Goal: Information Seeking & Learning: Learn about a topic

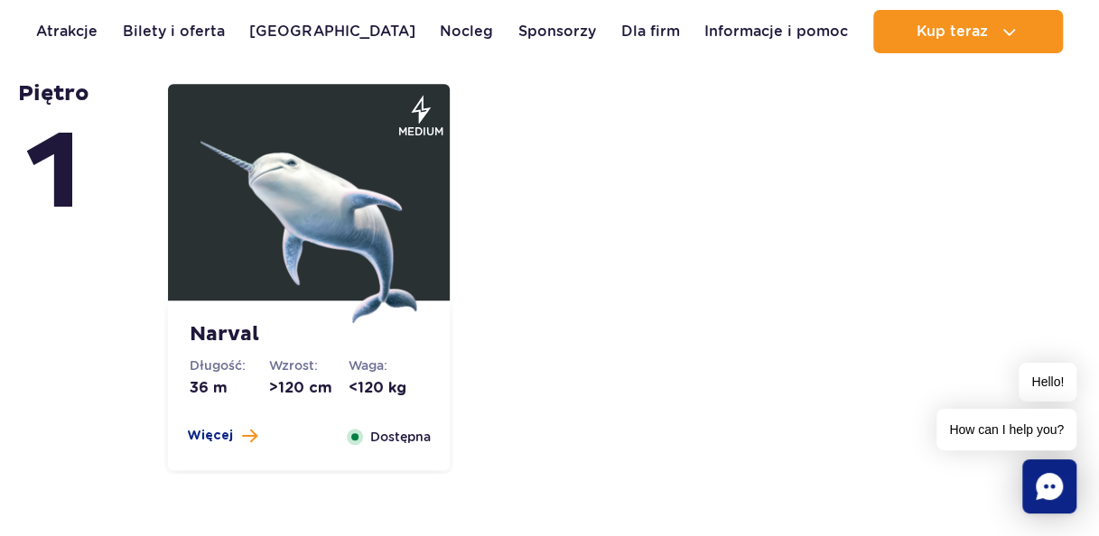
scroll to position [3973, 0]
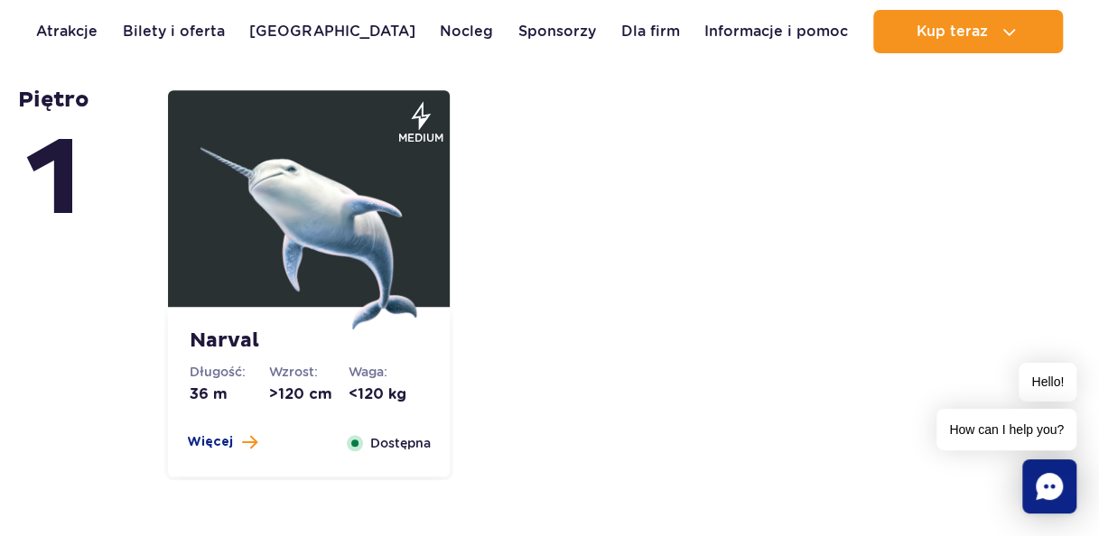
click at [308, 235] on img at bounding box center [308, 221] width 217 height 217
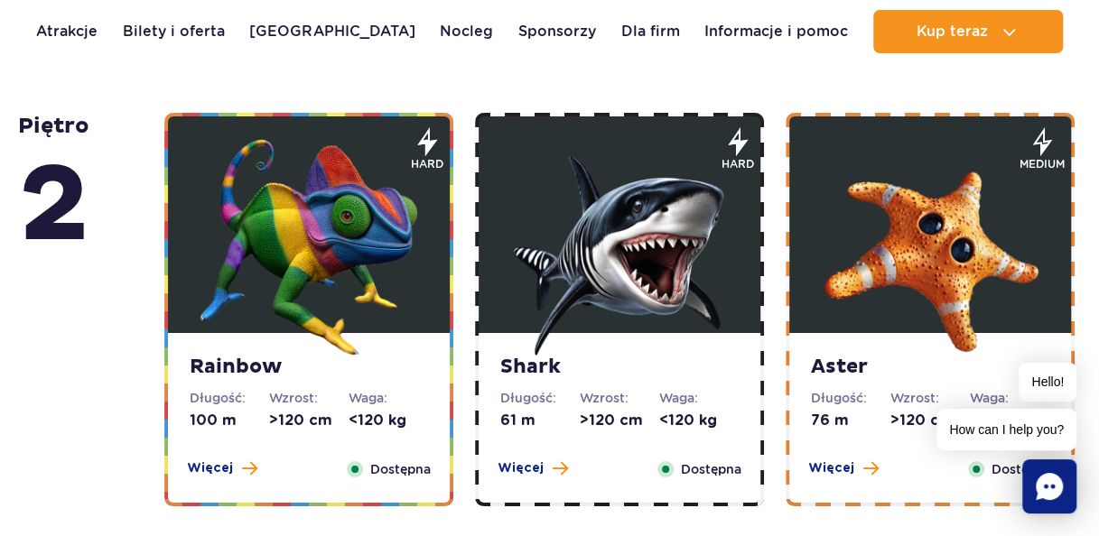
scroll to position [2940, 0]
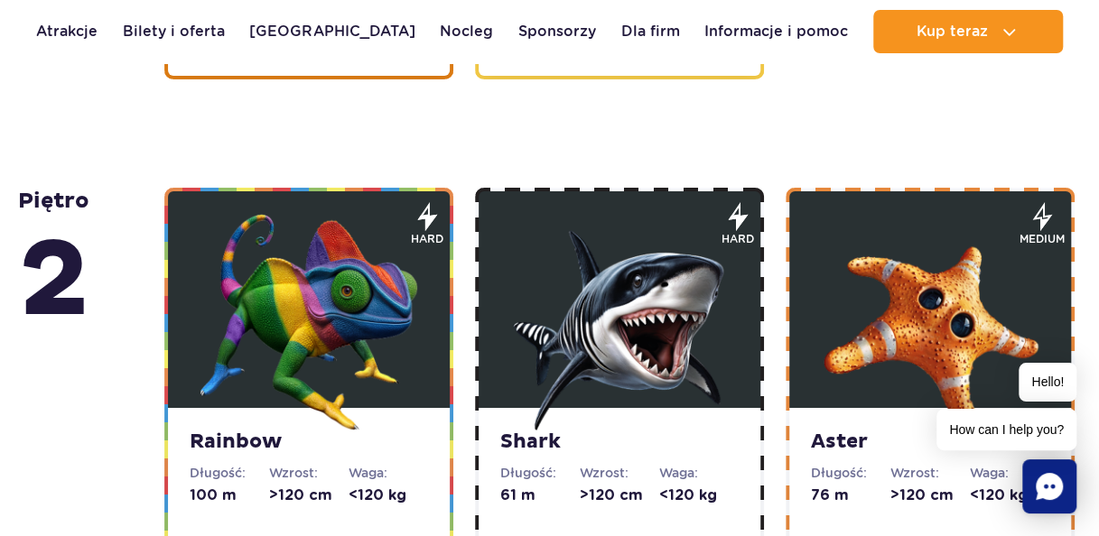
click at [901, 312] on img at bounding box center [930, 322] width 217 height 217
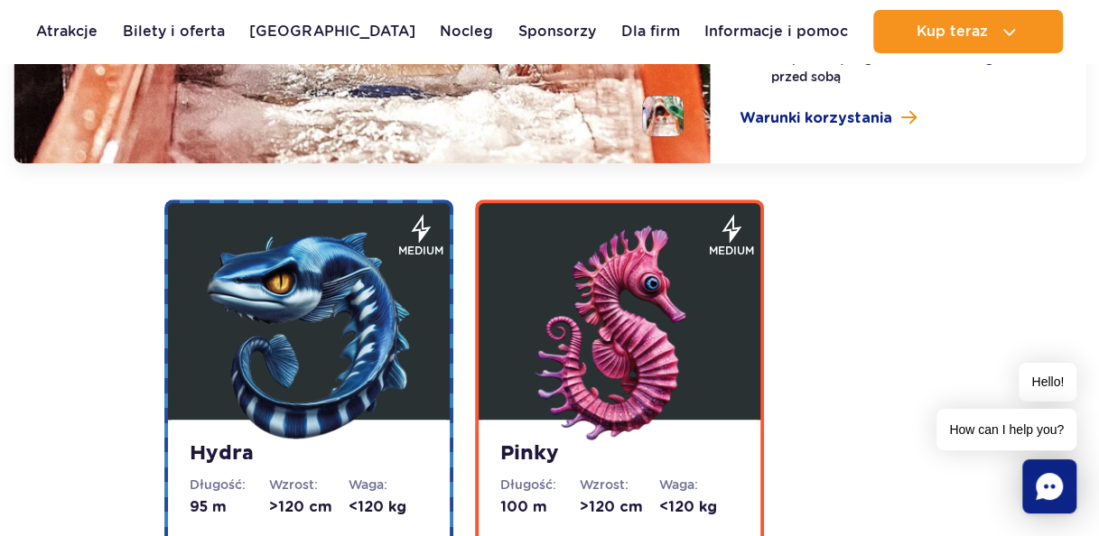
scroll to position [3994, 0]
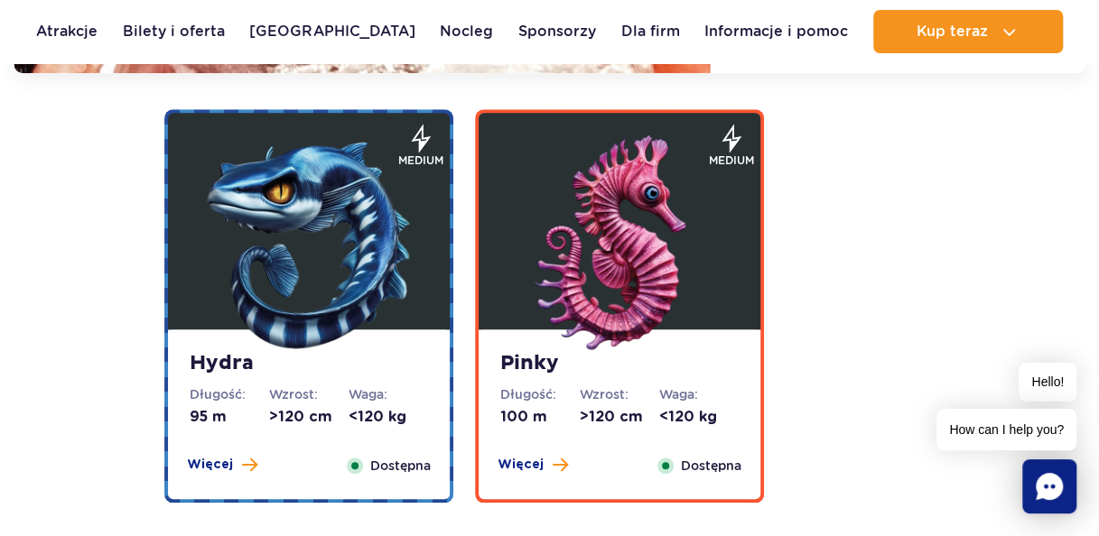
click at [692, 269] on img at bounding box center [619, 243] width 217 height 217
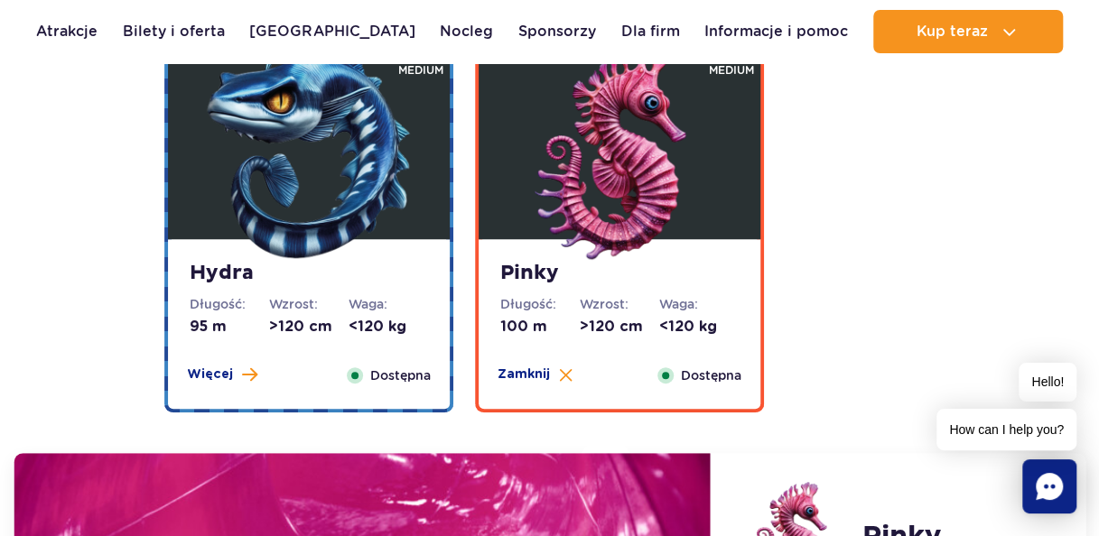
scroll to position [3341, 0]
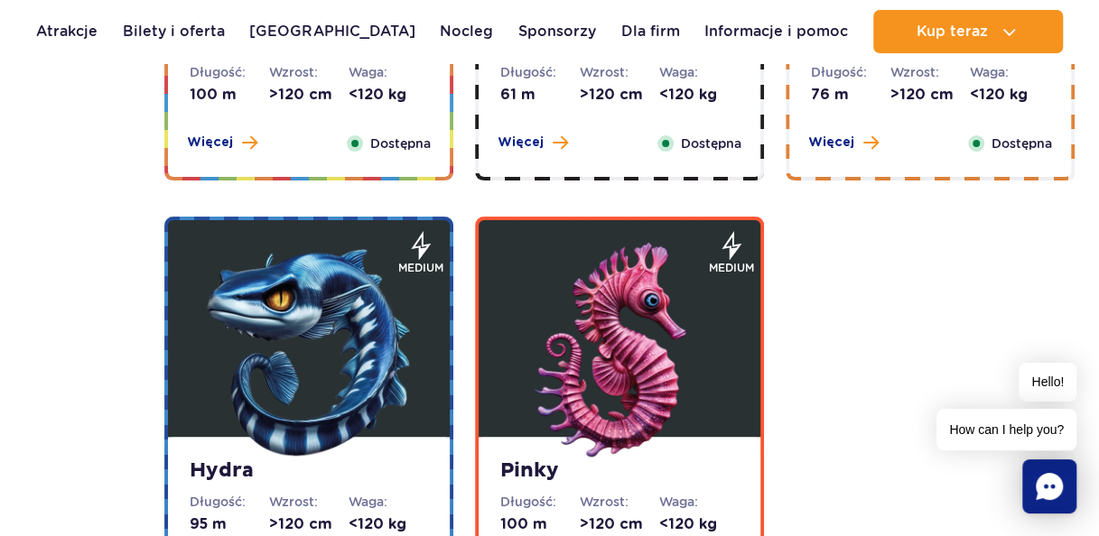
click at [378, 280] on img at bounding box center [308, 351] width 217 height 217
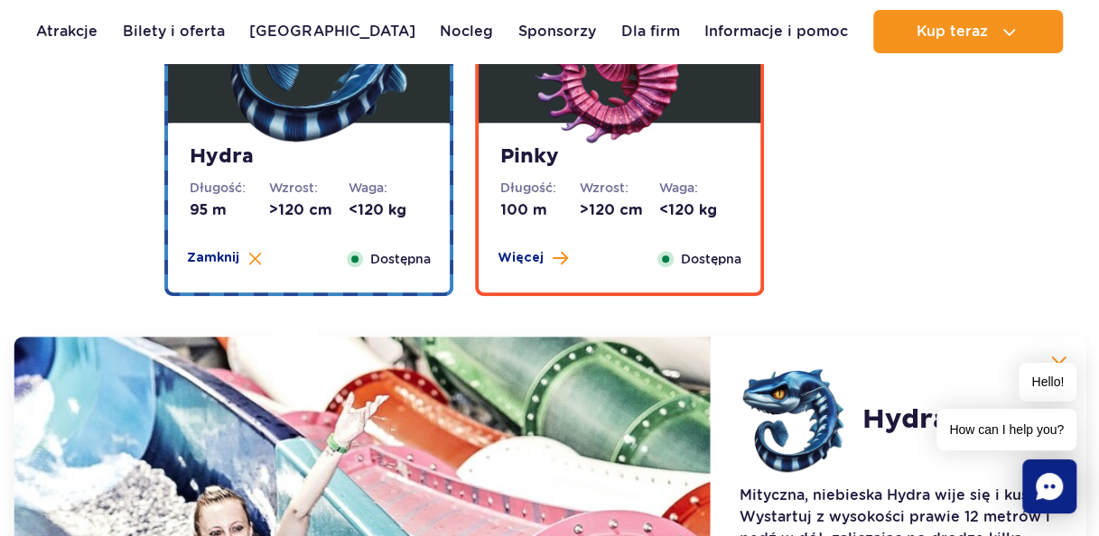
scroll to position [3612, 0]
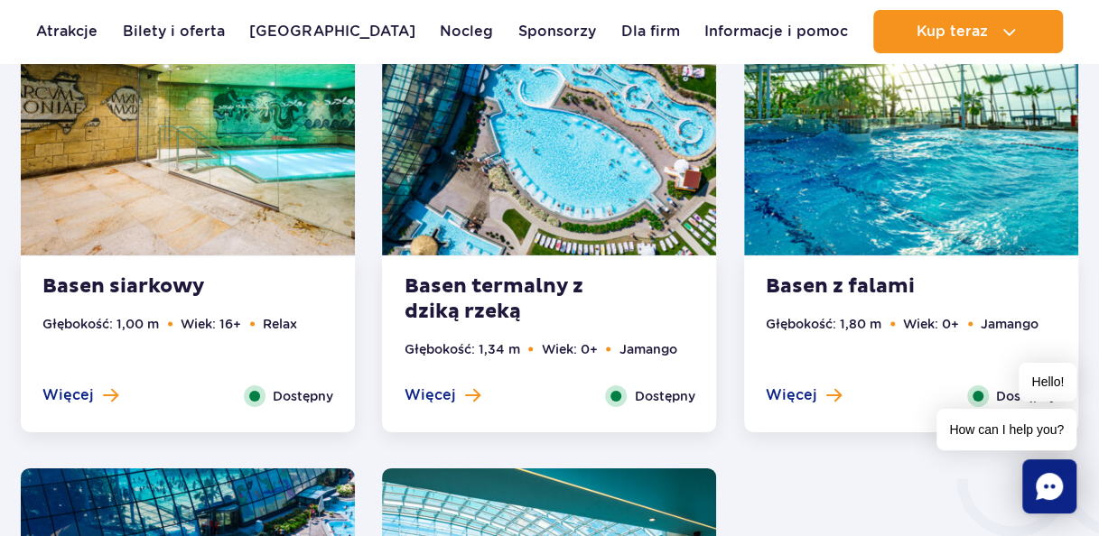
scroll to position [2618, 0]
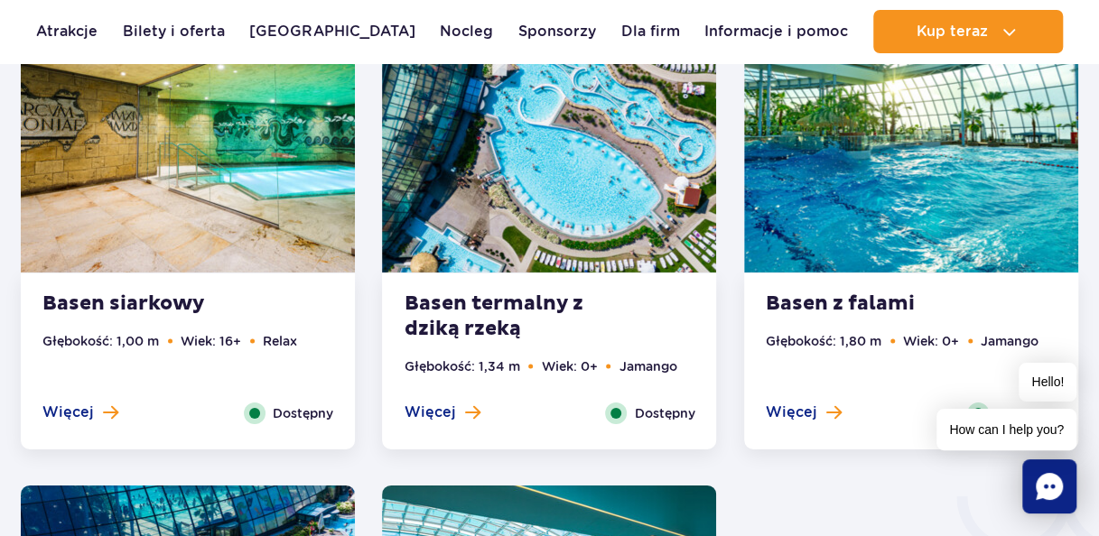
click at [240, 208] on img at bounding box center [188, 131] width 334 height 283
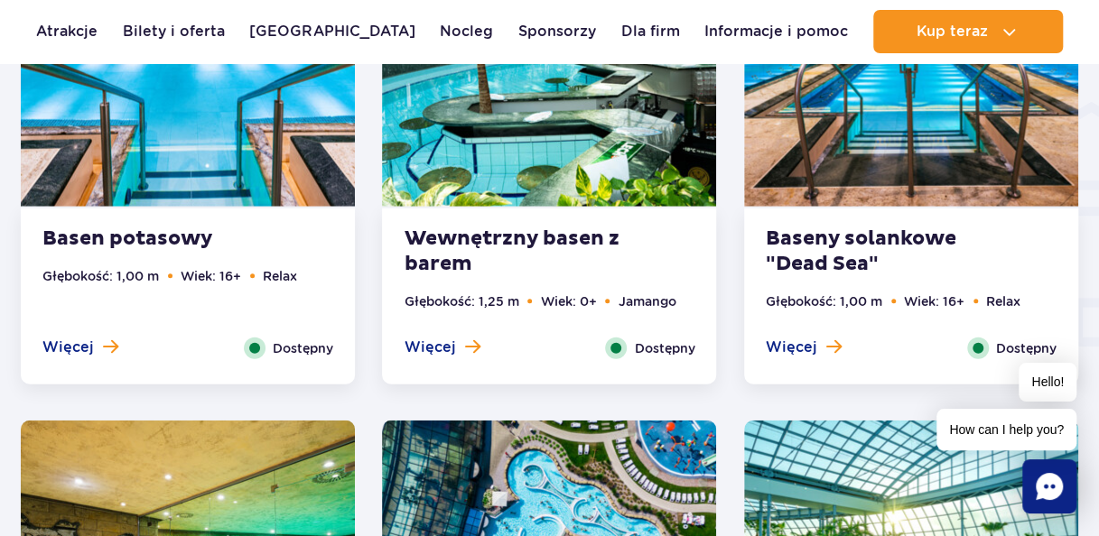
scroll to position [2097, 0]
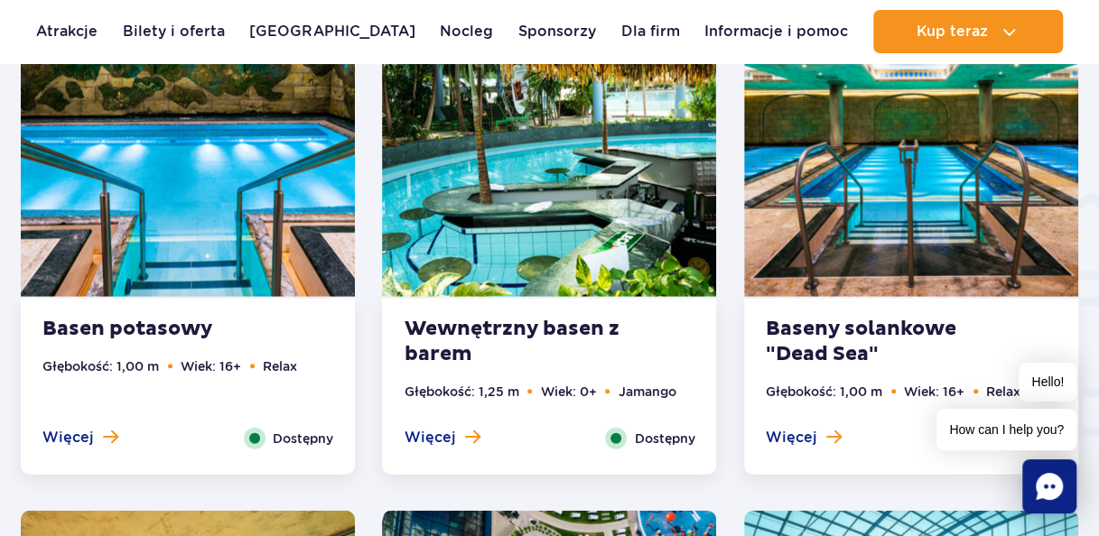
click at [914, 222] on img at bounding box center [911, 155] width 334 height 283
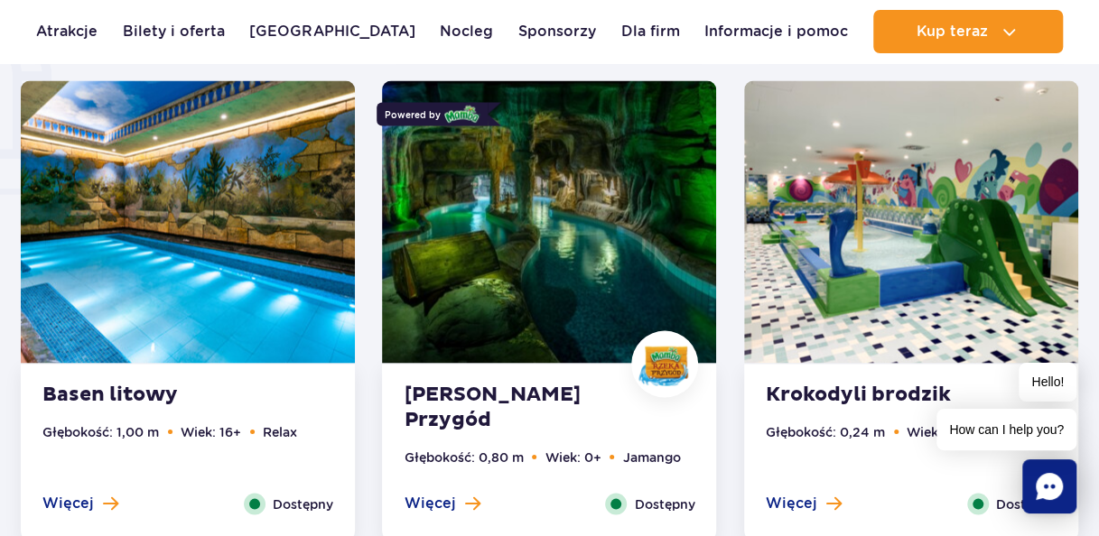
scroll to position [1602, 0]
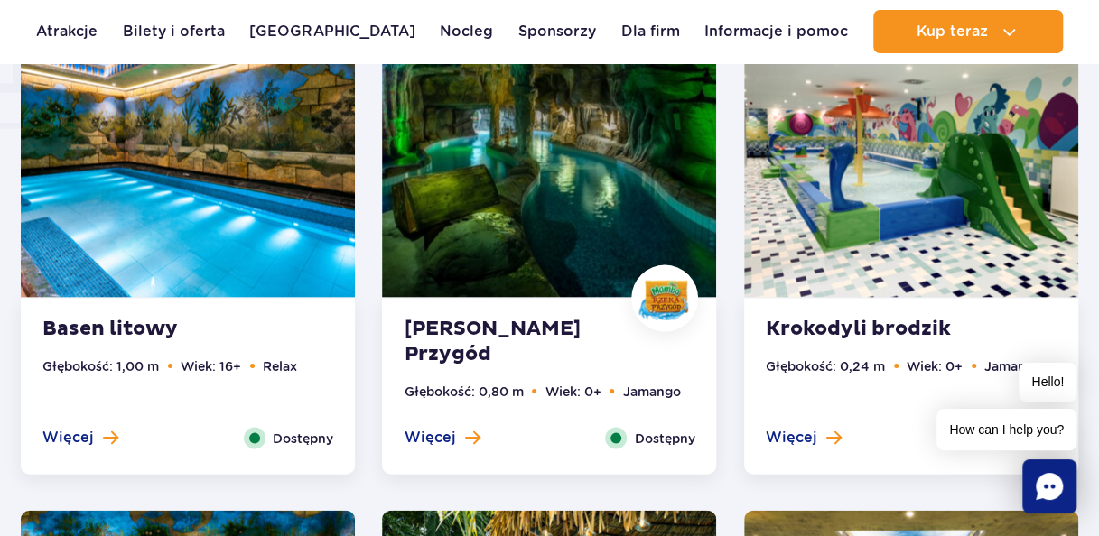
click at [159, 158] on img at bounding box center [188, 155] width 334 height 283
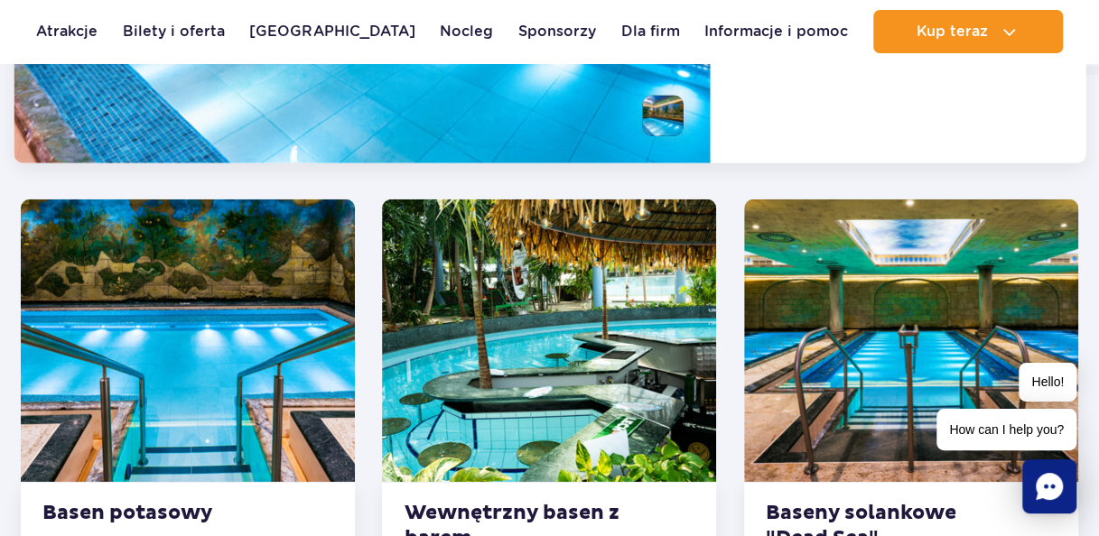
scroll to position [2730, 0]
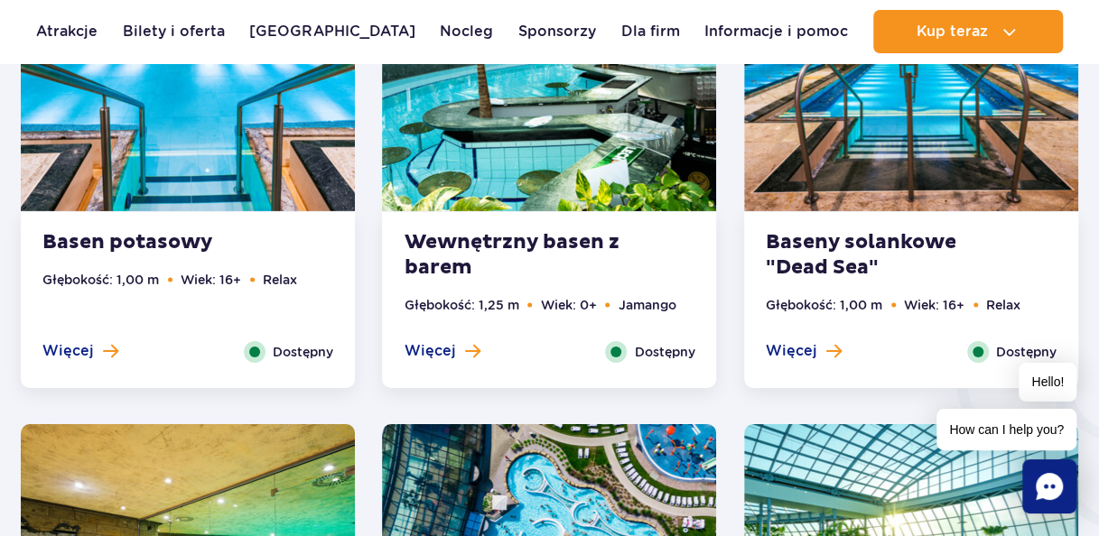
click at [161, 175] on img at bounding box center [188, 70] width 334 height 283
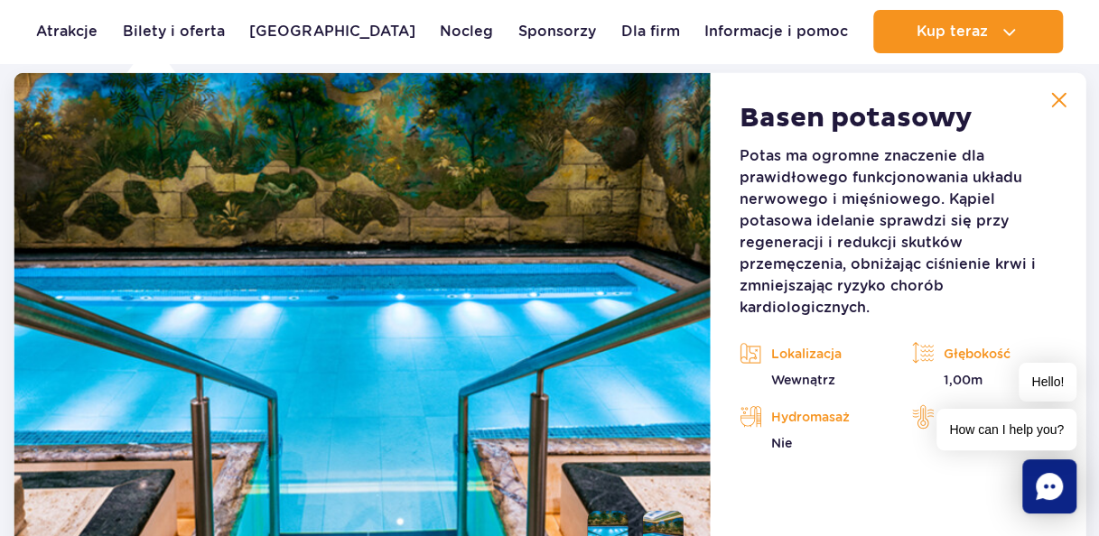
scroll to position [2505, 0]
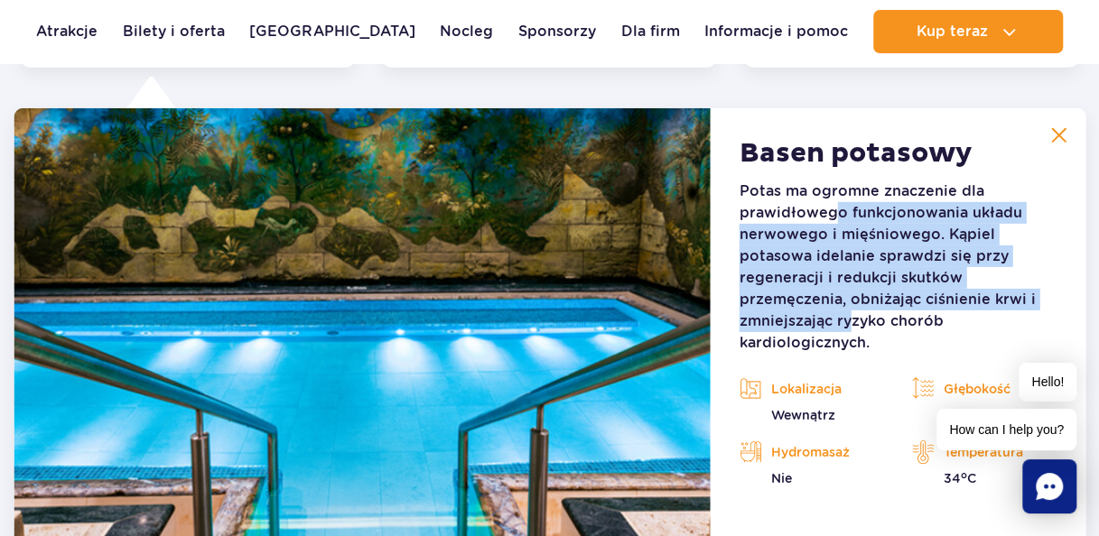
drag, startPoint x: 832, startPoint y: 204, endPoint x: 851, endPoint y: 331, distance: 128.6
click at [851, 331] on p "Potas ma ogromne znaczenie dla prawidłowego funkcjonowania układu nerwowego i m…" at bounding box center [897, 267] width 317 height 173
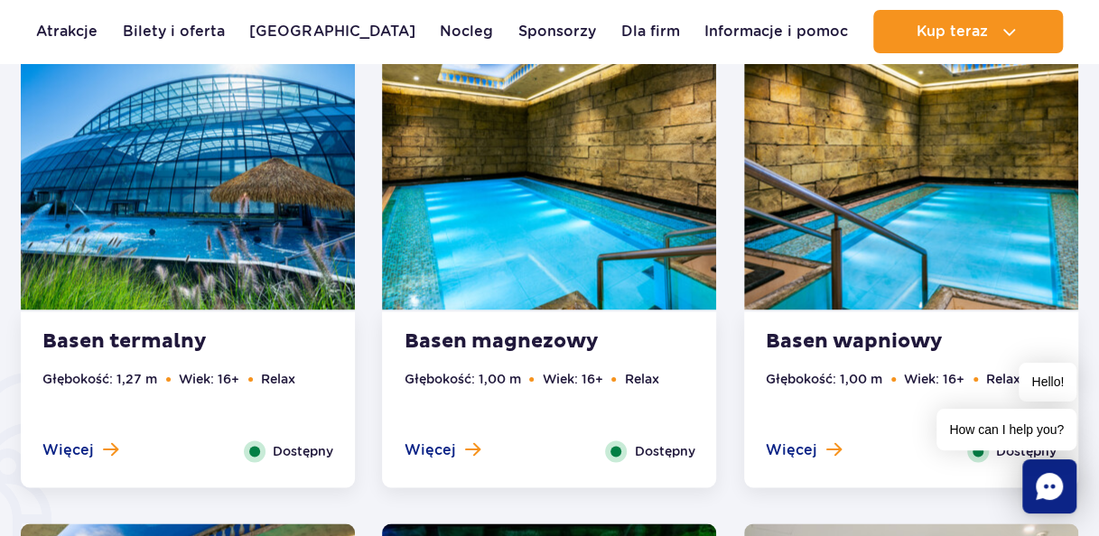
scroll to position [1060, 0]
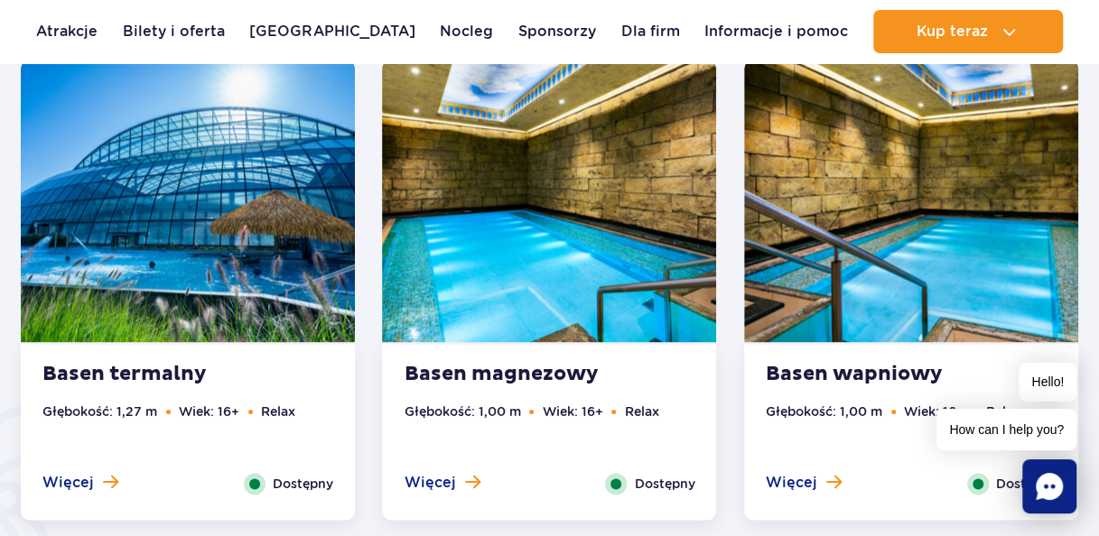
click at [868, 269] on img at bounding box center [911, 201] width 334 height 283
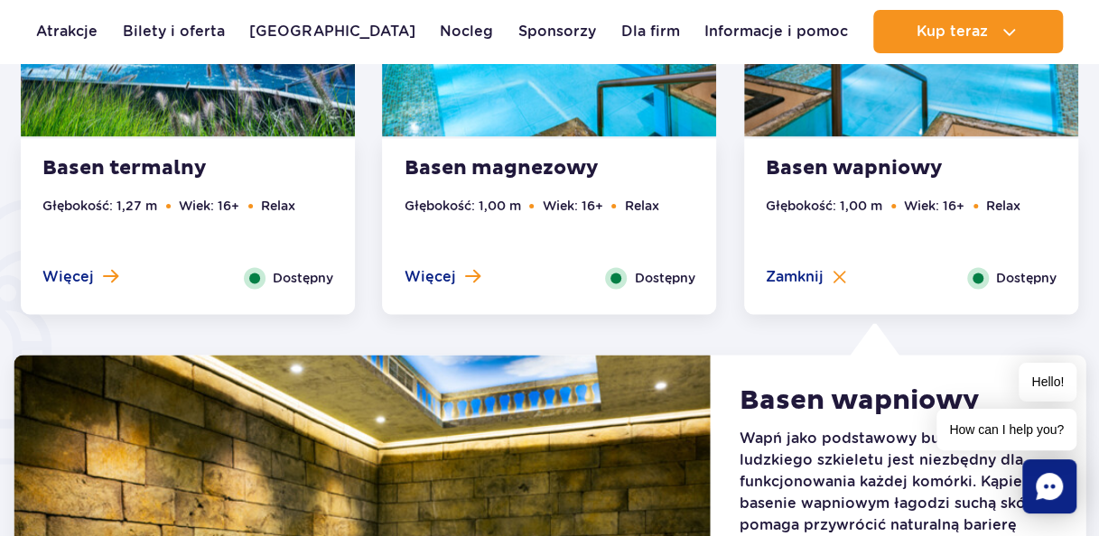
scroll to position [1511, 0]
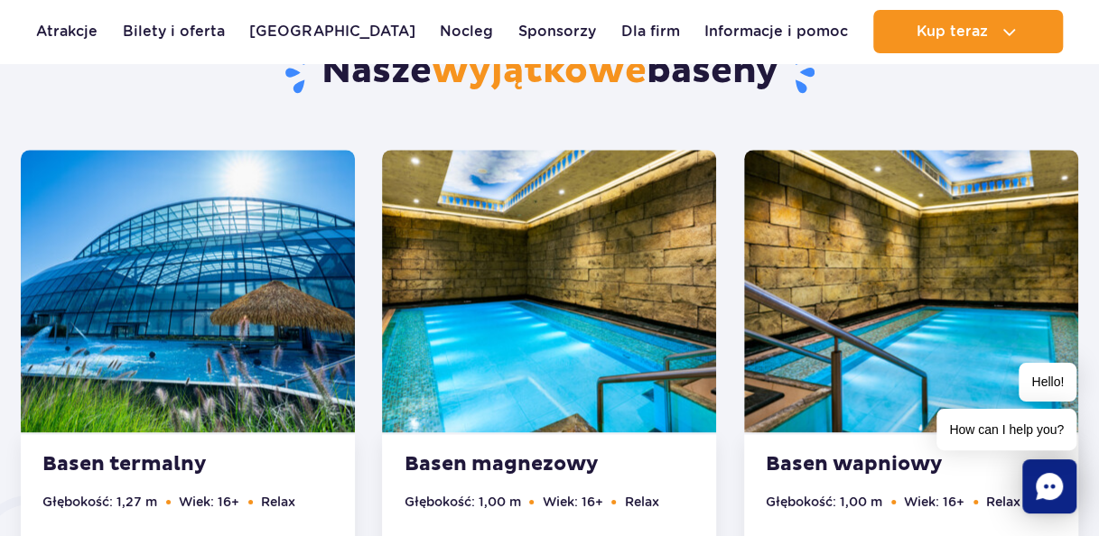
click at [521, 240] on img at bounding box center [549, 291] width 334 height 283
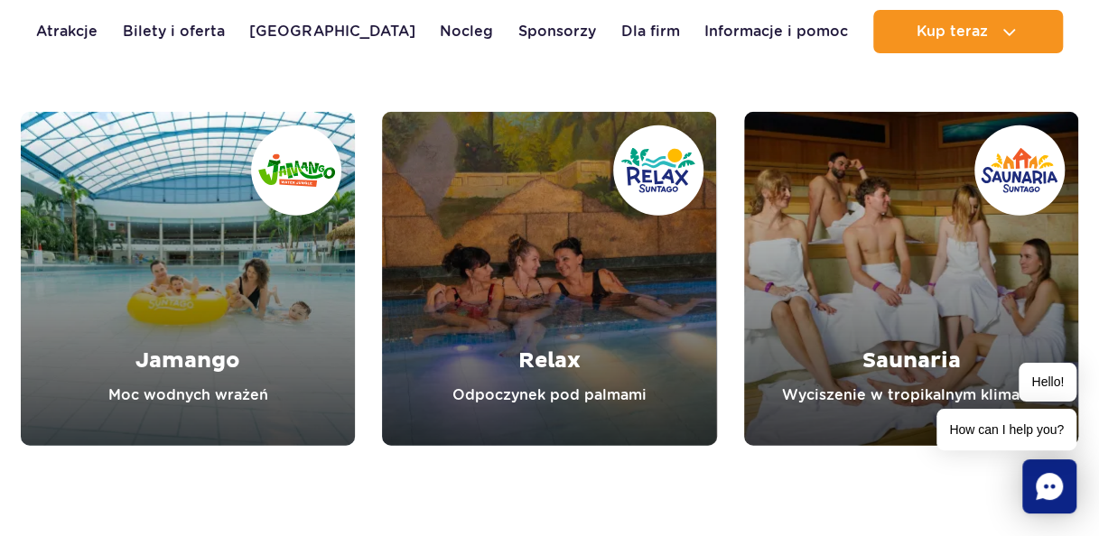
scroll to position [5575, 0]
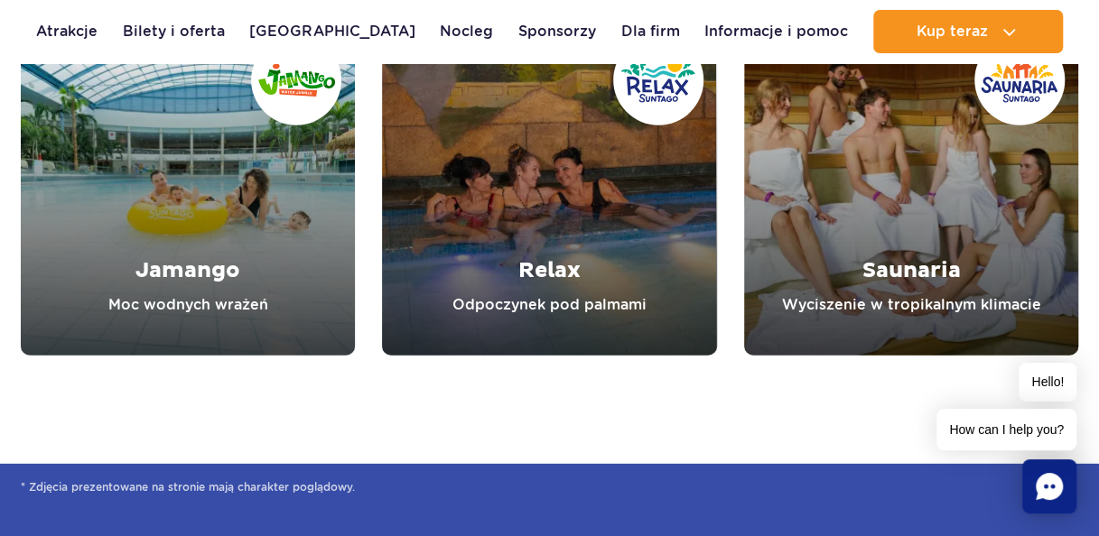
click at [240, 209] on link "Jamango" at bounding box center [188, 189] width 334 height 334
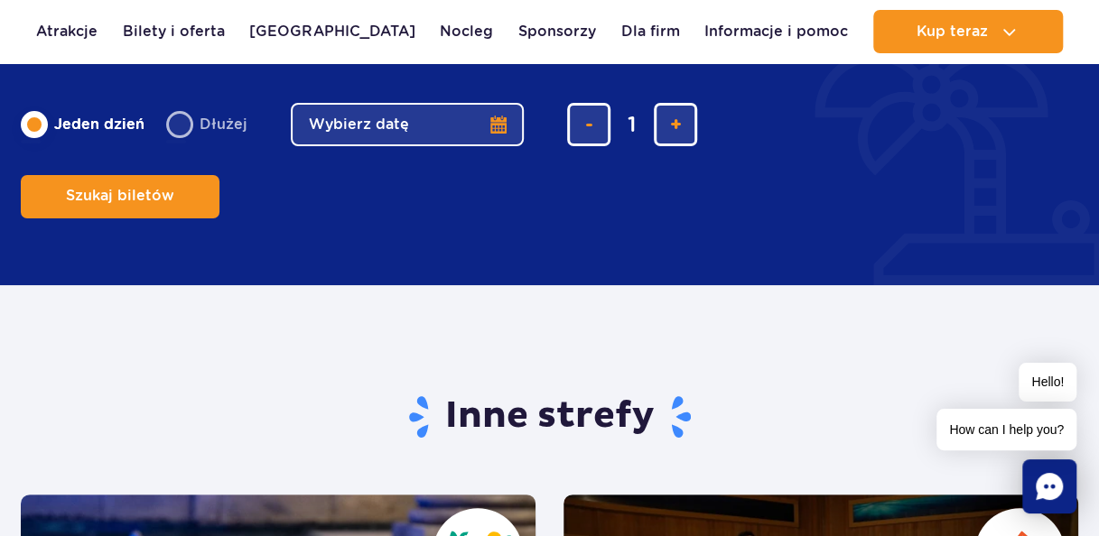
scroll to position [2618, 0]
